Goal: Task Accomplishment & Management: Use online tool/utility

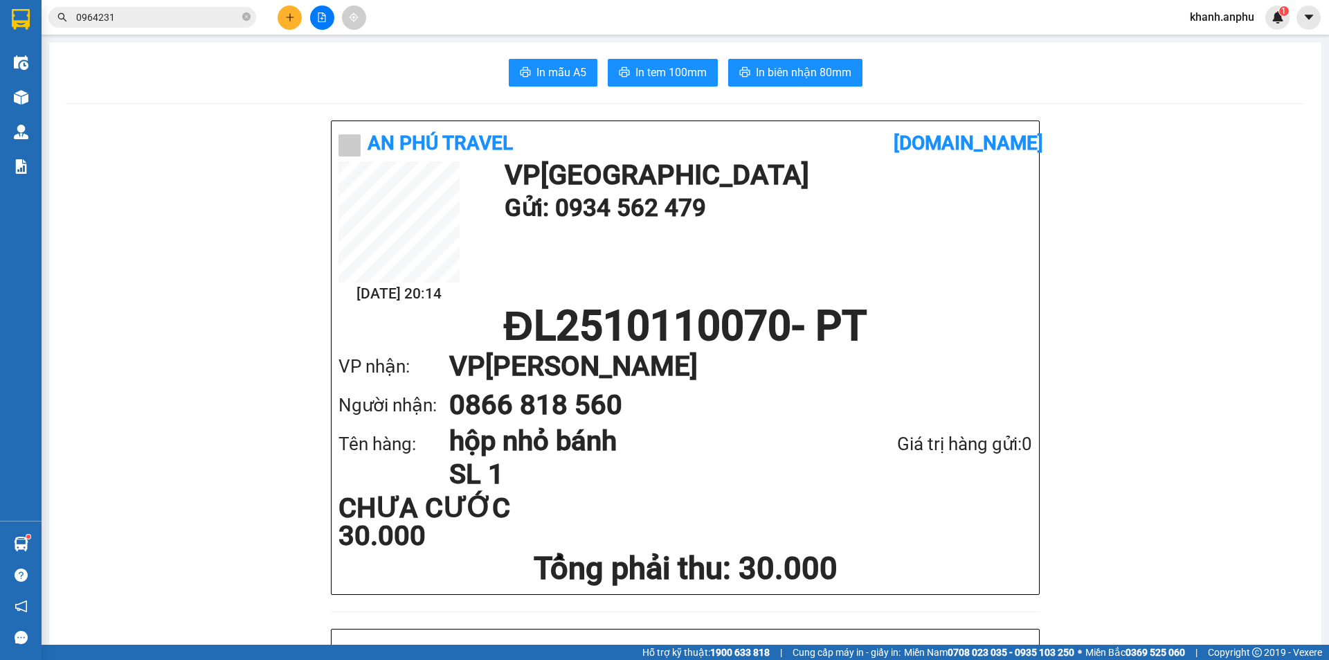
click at [287, 21] on icon "plus" at bounding box center [290, 17] width 10 height 10
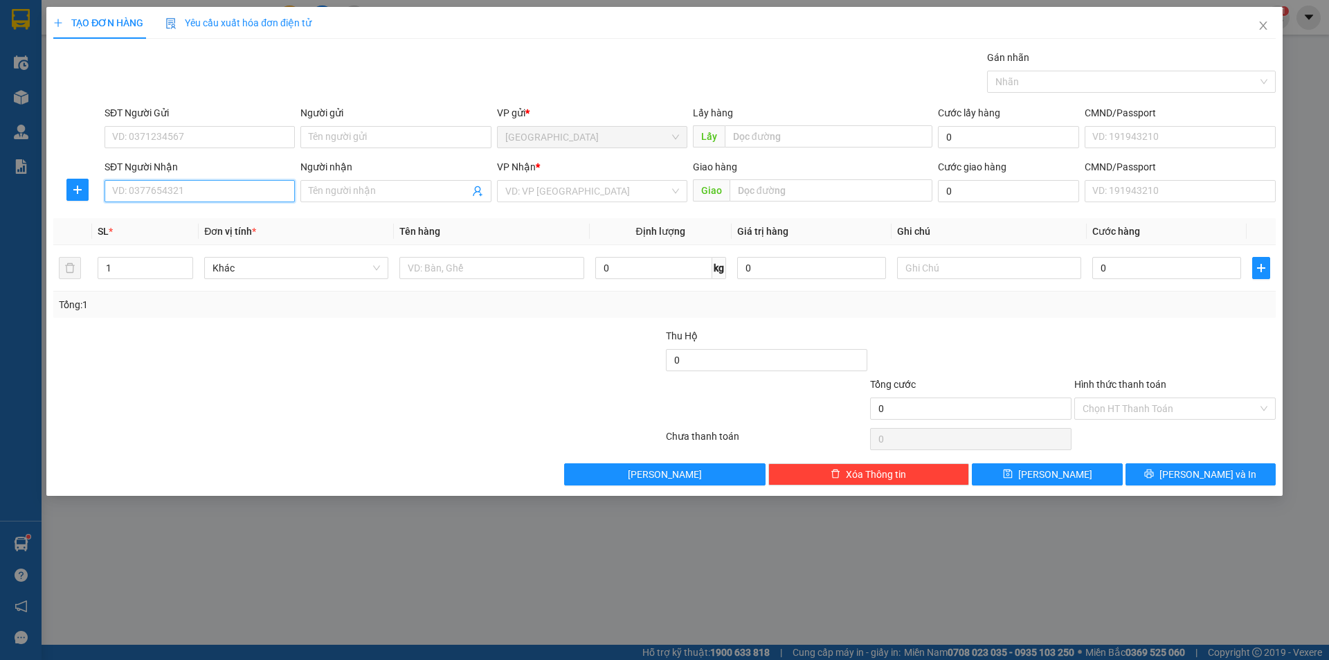
click at [148, 194] on input "SĐT Người Nhận" at bounding box center [200, 191] width 190 height 22
click at [208, 223] on div "0949608388 - trang" at bounding box center [200, 218] width 174 height 15
type input "0949608388"
type input "trang"
type input "50.000"
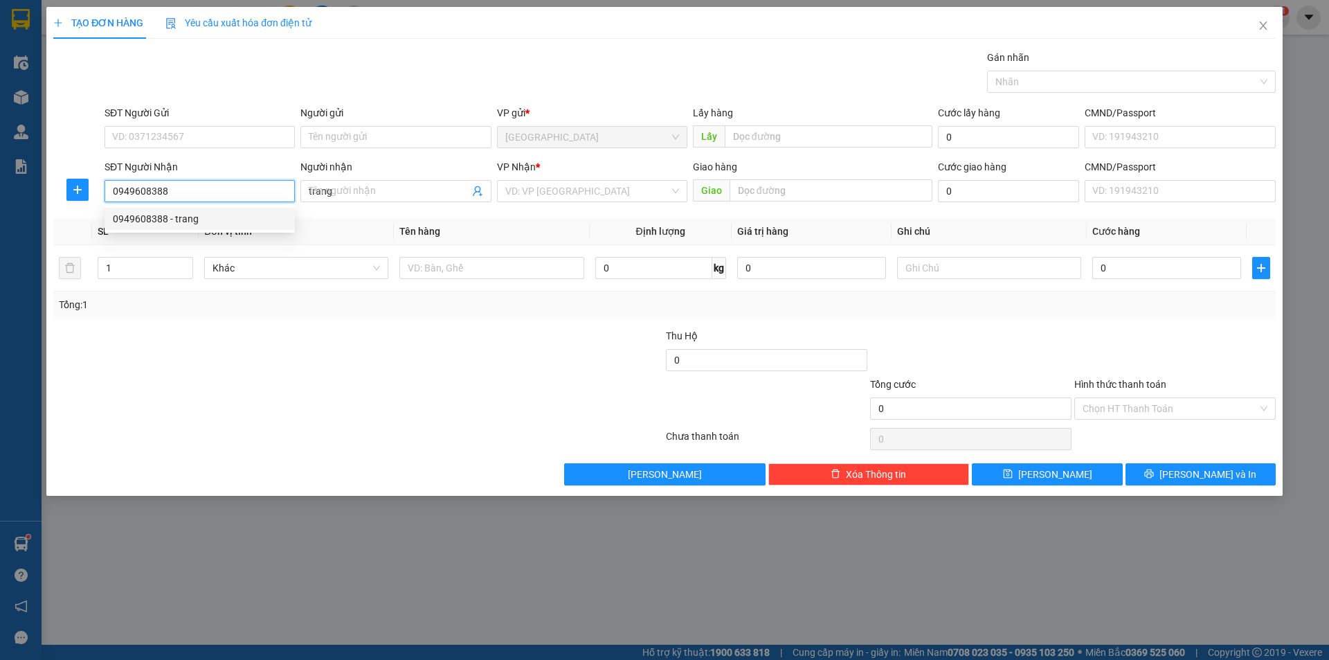
type input "50.000"
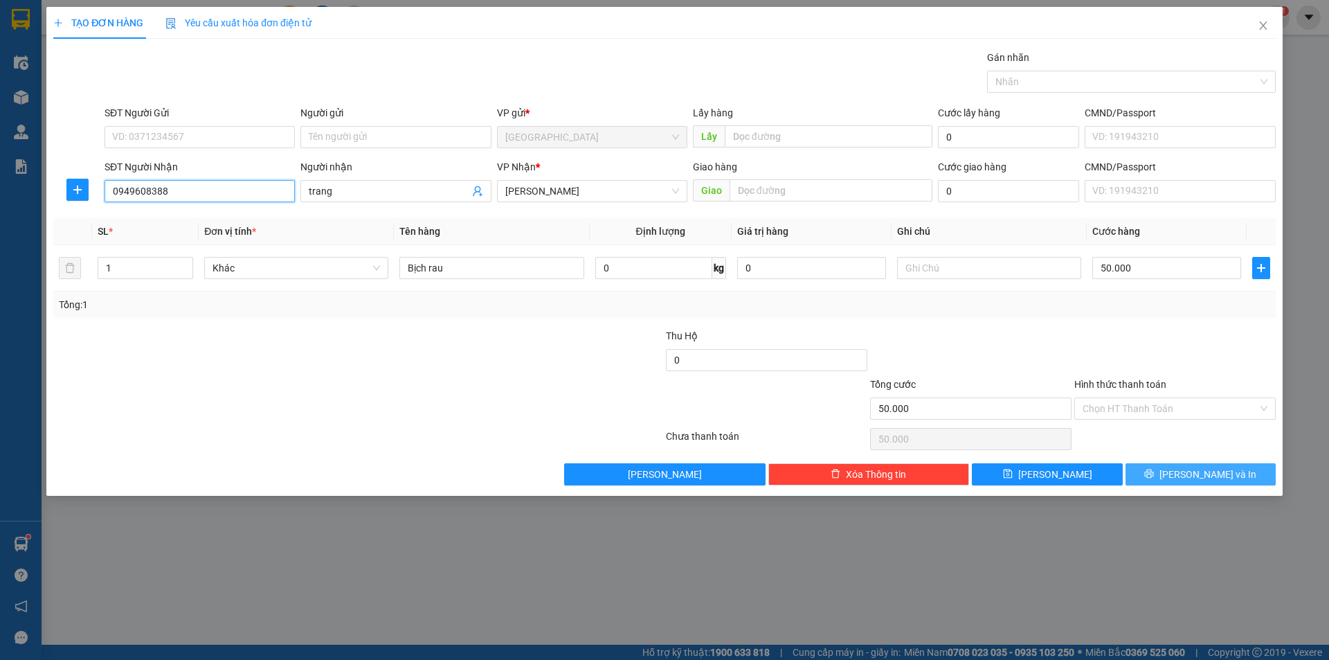
type input "0949608388"
click at [1210, 478] on span "[PERSON_NAME] và In" at bounding box center [1208, 474] width 97 height 15
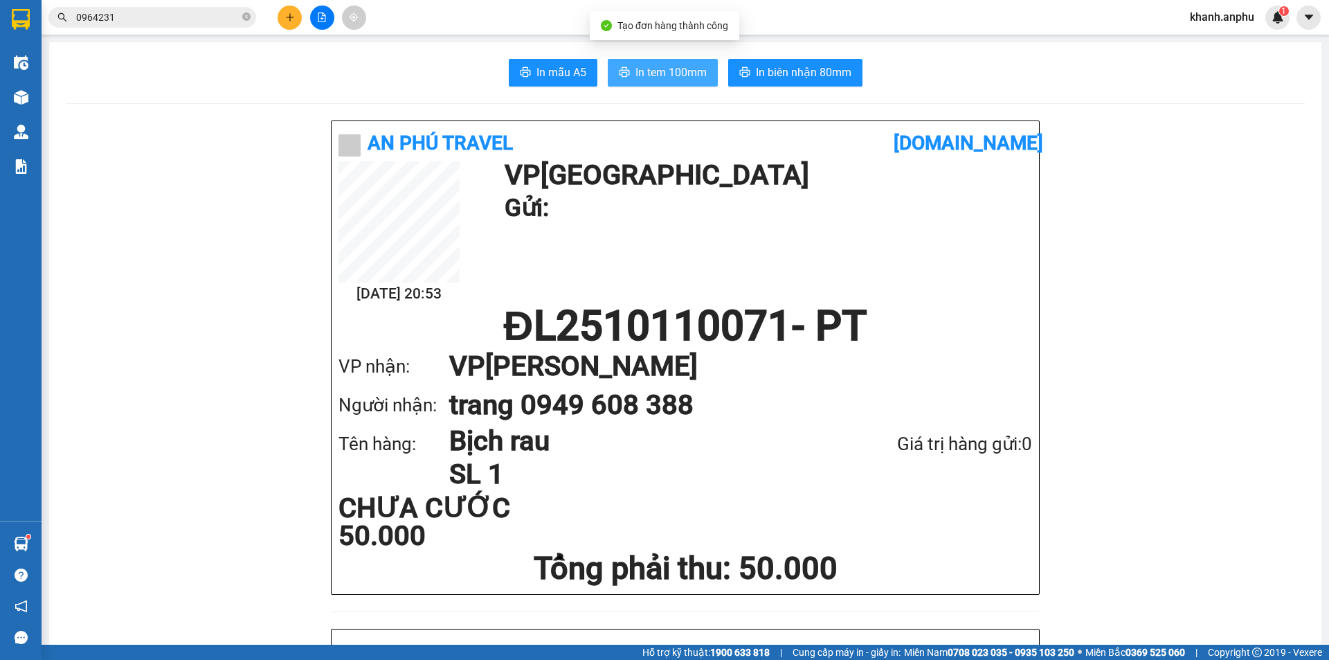
click at [672, 74] on span "In tem 100mm" at bounding box center [671, 72] width 71 height 17
click at [1000, 255] on div "[DATE] 20:53 VP Đà Lạt Gửi:" at bounding box center [686, 233] width 694 height 144
click at [122, 23] on input "0964231" at bounding box center [157, 17] width 163 height 15
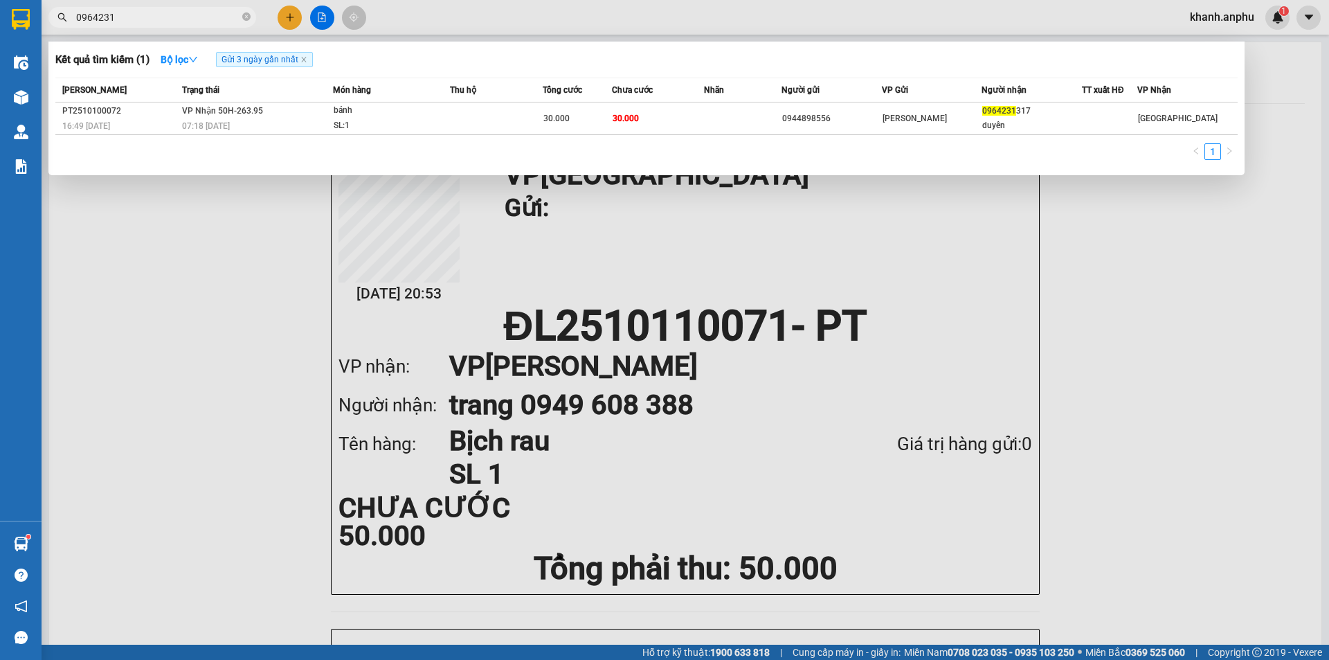
click at [125, 19] on input "0964231" at bounding box center [157, 17] width 163 height 15
type input "03777"
